Goal: Browse casually

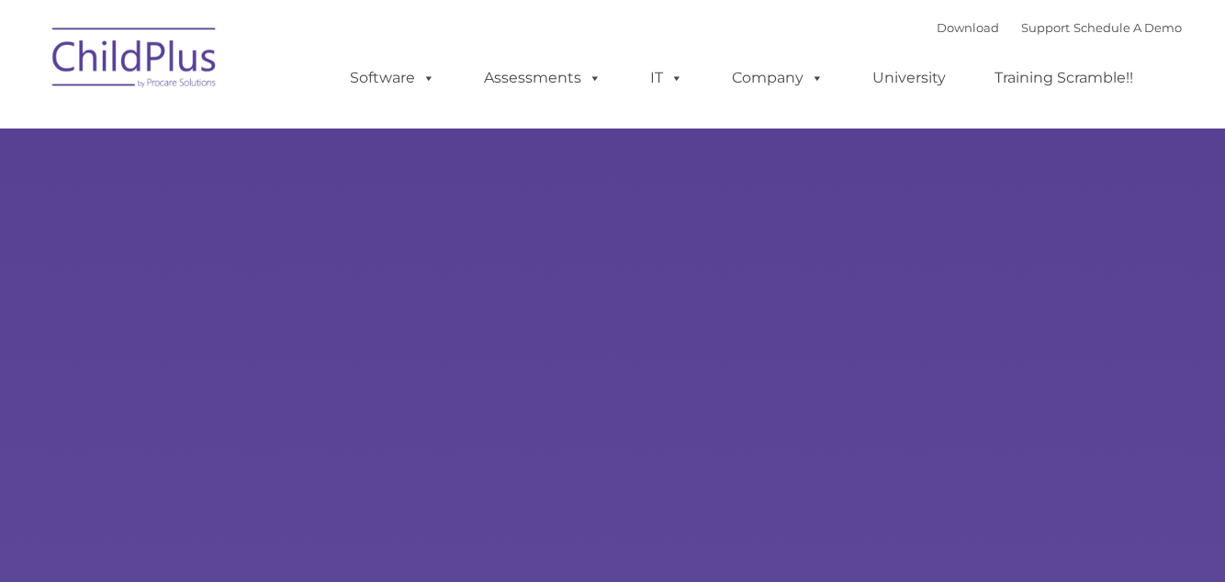
click at [400, 45] on ul "Software ChildPlus: The original and most widely-used Head Start data managemen…" at bounding box center [747, 77] width 869 height 73
type input ""
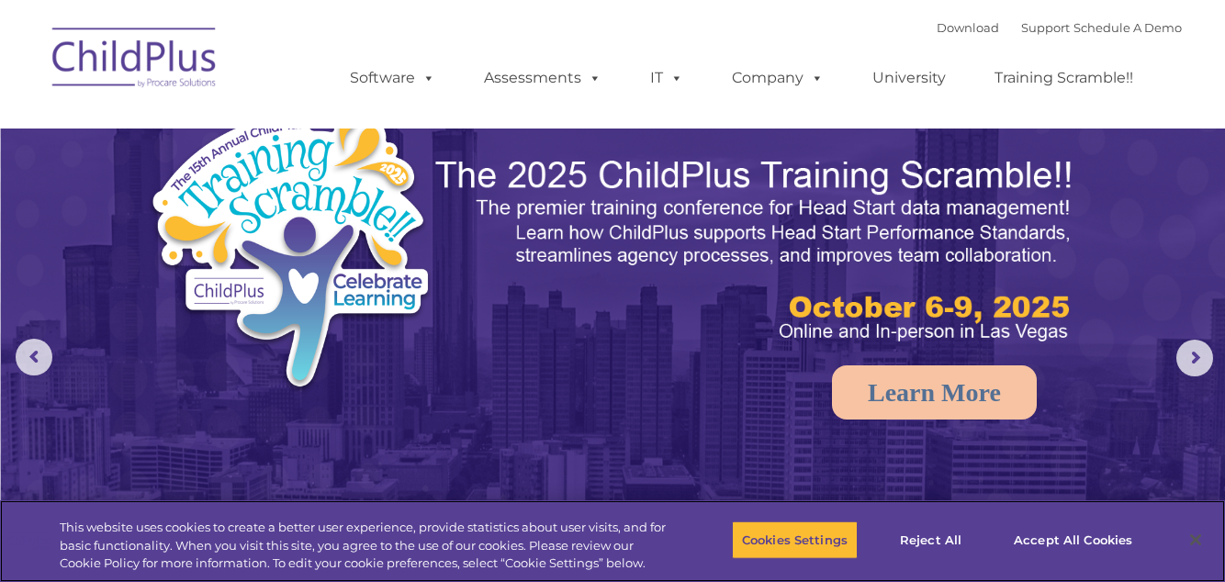
select select "MEDIUM"
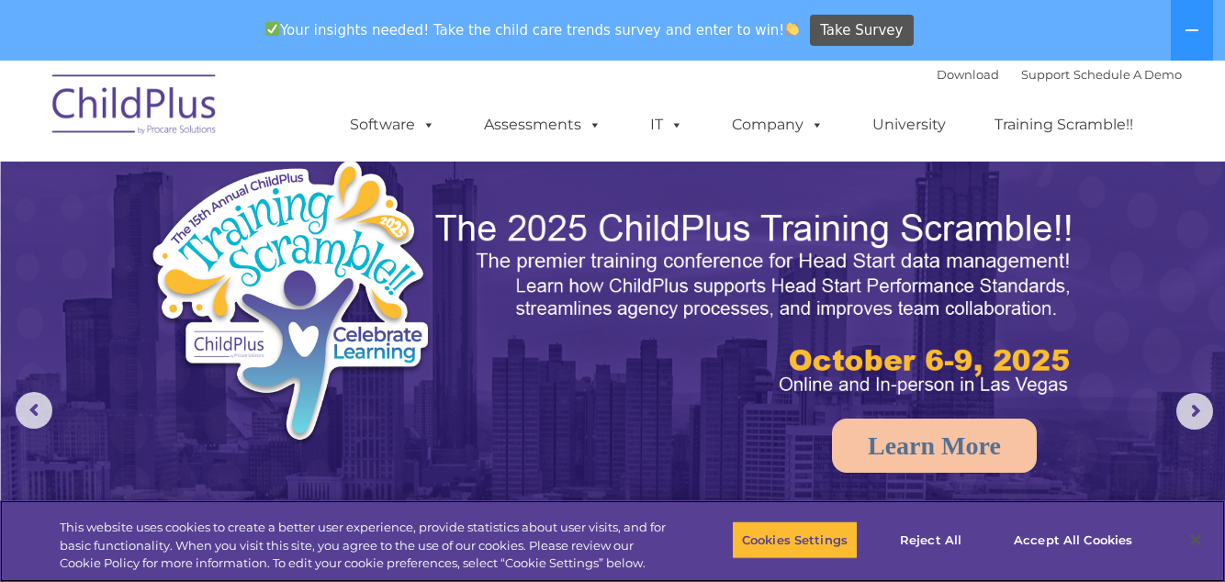
scroll to position [889, 0]
